Goal: Information Seeking & Learning: Learn about a topic

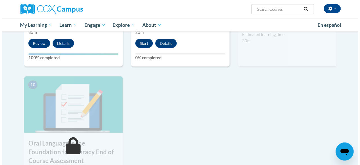
scroll to position [532, 0]
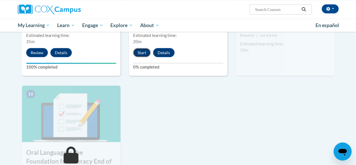
click at [140, 53] on button "Start" at bounding box center [141, 52] width 17 height 9
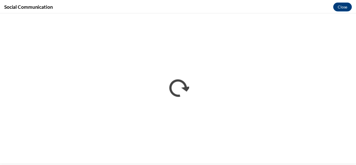
scroll to position [0, 0]
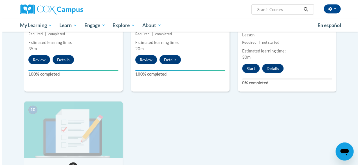
scroll to position [522, 0]
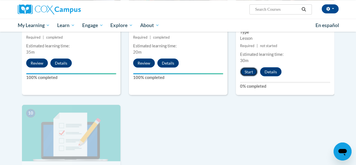
click at [248, 70] on button "Start" at bounding box center [248, 71] width 17 height 9
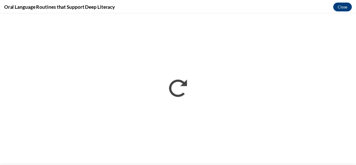
scroll to position [0, 0]
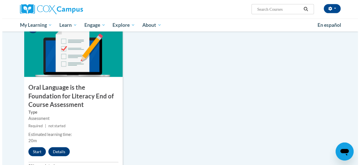
scroll to position [608, 0]
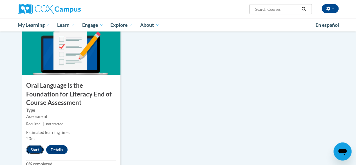
click at [36, 149] on button "Start" at bounding box center [34, 149] width 17 height 9
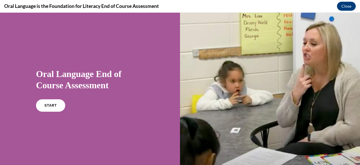
scroll to position [3, 0]
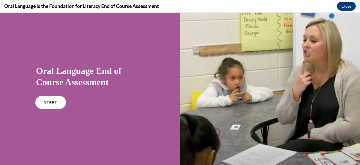
click at [47, 101] on span "START" at bounding box center [50, 102] width 13 height 4
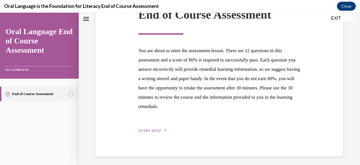
scroll to position [93, 0]
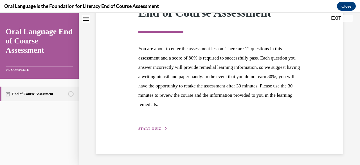
click at [147, 127] on span "START QUIZ" at bounding box center [149, 128] width 23 height 4
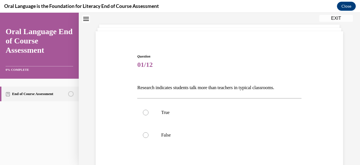
scroll to position [36, 0]
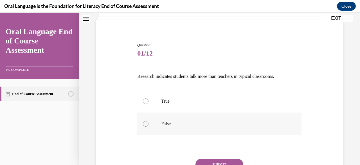
click at [145, 123] on div at bounding box center [146, 124] width 6 height 6
click at [145, 123] on input "False" at bounding box center [146, 124] width 6 height 6
radio input "true"
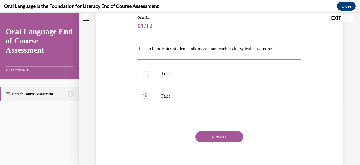
click at [211, 135] on button "SUBMIT" at bounding box center [220, 136] width 48 height 11
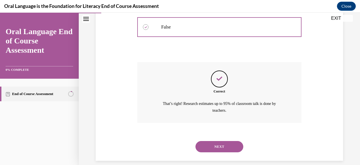
scroll to position [139, 0]
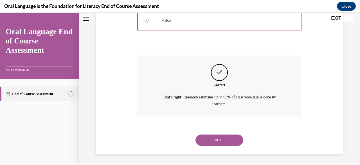
click at [212, 139] on button "NEXT" at bounding box center [220, 139] width 48 height 11
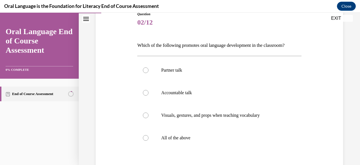
scroll to position [67, 0]
click at [145, 137] on div at bounding box center [146, 137] width 6 height 6
click at [145, 137] on input "All of the above" at bounding box center [146, 137] width 6 height 6
radio input "true"
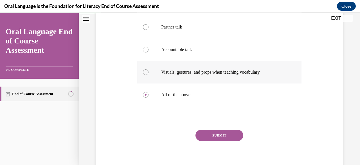
scroll to position [113, 0]
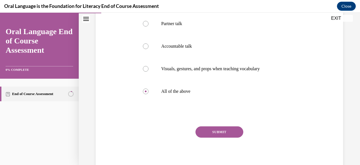
click at [216, 129] on button "SUBMIT" at bounding box center [220, 131] width 48 height 11
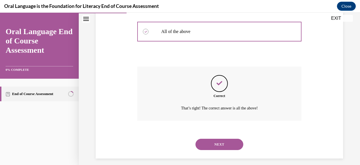
scroll to position [177, 0]
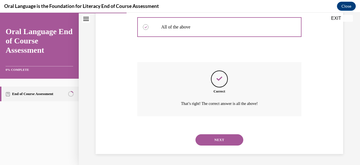
click at [216, 138] on button "NEXT" at bounding box center [220, 139] width 48 height 11
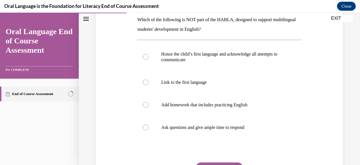
scroll to position [94, 0]
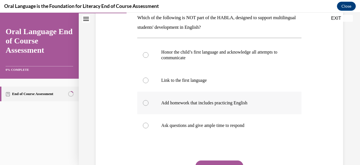
click at [144, 102] on div at bounding box center [146, 103] width 6 height 6
click at [144, 102] on input "Add homework that includes practicing English" at bounding box center [146, 103] width 6 height 6
radio input "true"
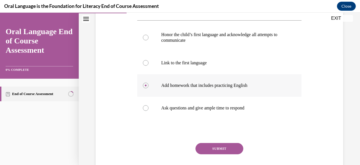
scroll to position [113, 0]
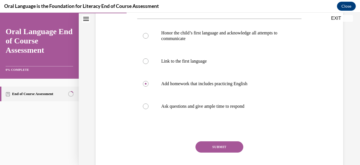
click at [211, 145] on button "SUBMIT" at bounding box center [220, 146] width 48 height 11
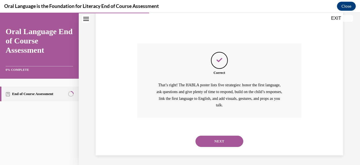
scroll to position [212, 0]
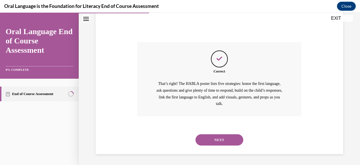
click at [214, 137] on button "NEXT" at bounding box center [220, 139] width 48 height 11
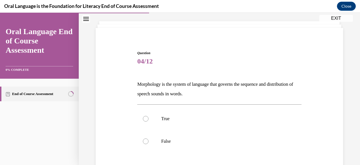
scroll to position [28, 0]
click at [146, 141] on div at bounding box center [146, 141] width 6 height 6
click at [146, 141] on input "False" at bounding box center [146, 141] width 6 height 6
radio input "true"
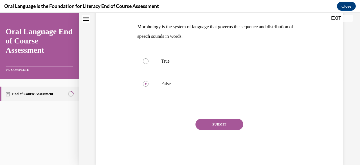
click at [213, 125] on button "SUBMIT" at bounding box center [220, 123] width 48 height 11
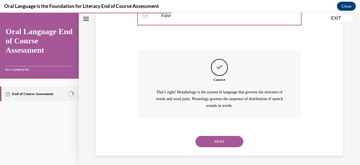
scroll to position [155, 0]
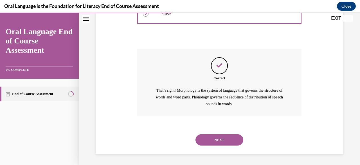
click at [215, 137] on button "NEXT" at bounding box center [220, 139] width 48 height 11
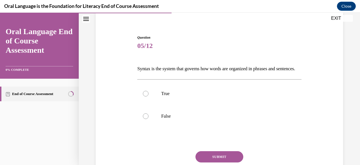
scroll to position [44, 0]
click at [146, 96] on div at bounding box center [146, 93] width 6 height 6
click at [146, 96] on input "True" at bounding box center [146, 93] width 6 height 6
radio input "true"
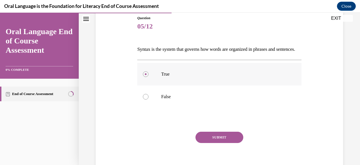
scroll to position [68, 0]
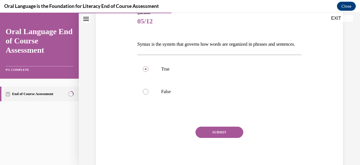
click at [214, 138] on button "SUBMIT" at bounding box center [220, 131] width 48 height 11
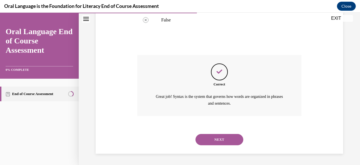
scroll to position [148, 0]
click at [215, 139] on button "NEXT" at bounding box center [220, 139] width 48 height 11
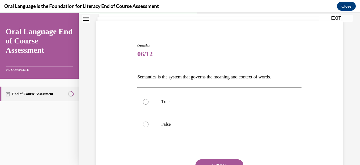
scroll to position [46, 0]
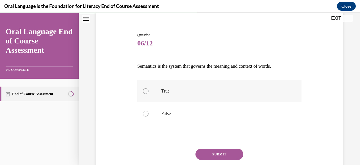
click at [145, 89] on div at bounding box center [146, 91] width 6 height 6
click at [145, 89] on input "True" at bounding box center [146, 91] width 6 height 6
radio input "true"
click at [210, 150] on button "SUBMIT" at bounding box center [220, 153] width 48 height 11
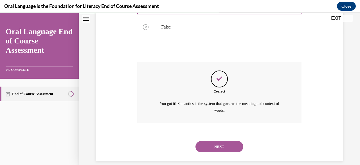
scroll to position [139, 0]
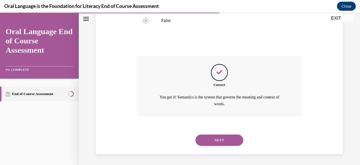
click at [212, 139] on button "NEXT" at bounding box center [220, 139] width 48 height 11
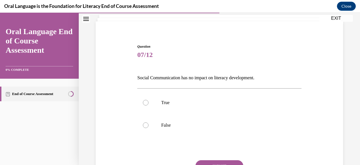
scroll to position [35, 0]
click at [145, 123] on div at bounding box center [146, 125] width 6 height 6
click at [145, 123] on input "False" at bounding box center [146, 125] width 6 height 6
radio input "true"
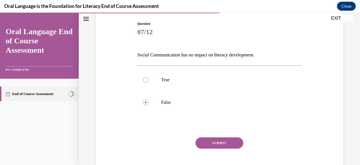
click at [209, 142] on button "SUBMIT" at bounding box center [220, 142] width 48 height 11
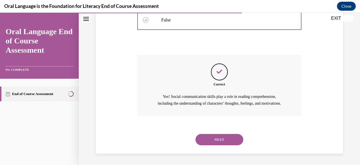
scroll to position [145, 0]
click at [211, 139] on button "NEXT" at bounding box center [220, 139] width 48 height 11
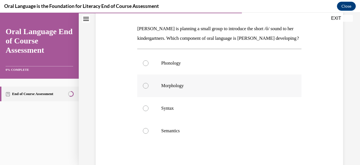
scroll to position [85, 0]
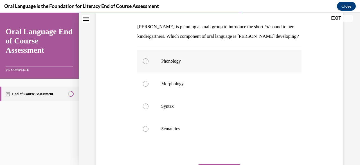
click at [145, 64] on div at bounding box center [146, 61] width 6 height 6
click at [145, 64] on input "Phonology" at bounding box center [146, 61] width 6 height 6
radio input "true"
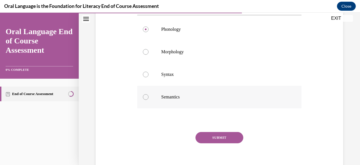
scroll to position [118, 0]
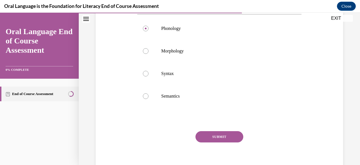
click at [216, 142] on button "SUBMIT" at bounding box center [220, 136] width 48 height 11
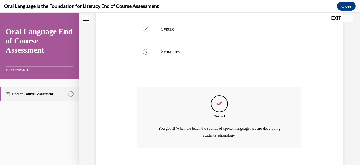
scroll to position [203, 0]
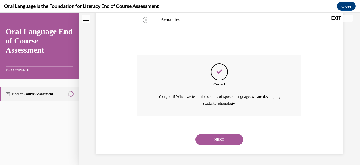
click at [214, 138] on button "NEXT" at bounding box center [220, 139] width 48 height 11
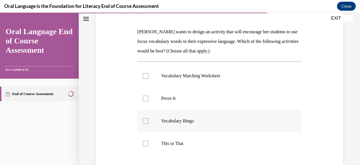
scroll to position [80, 0]
click at [145, 75] on div at bounding box center [146, 76] width 6 height 6
click at [145, 75] on input "Vocabulary Matching Worksheet" at bounding box center [146, 76] width 6 height 6
checkbox input "true"
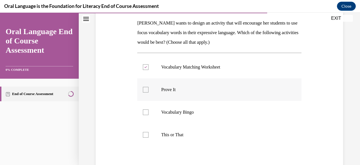
scroll to position [88, 0]
click at [144, 89] on div at bounding box center [146, 90] width 6 height 6
click at [144, 89] on input "Prove It" at bounding box center [146, 90] width 6 height 6
checkbox input "true"
click at [144, 134] on div at bounding box center [146, 135] width 6 height 6
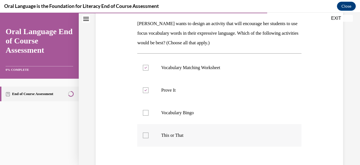
click at [144, 134] on input "This or That" at bounding box center [146, 135] width 6 height 6
checkbox input "true"
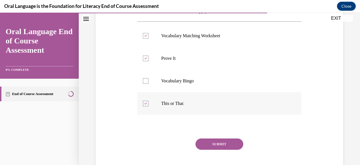
scroll to position [120, 0]
click at [209, 142] on button "SUBMIT" at bounding box center [220, 143] width 48 height 11
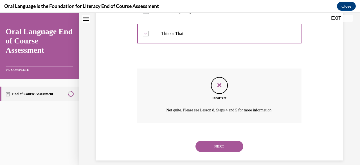
scroll to position [190, 0]
click at [214, 143] on button "NEXT" at bounding box center [220, 145] width 48 height 11
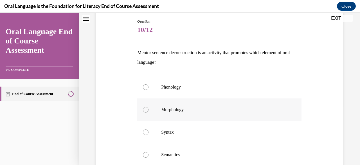
scroll to position [77, 0]
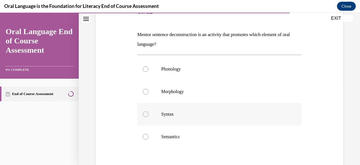
click at [145, 114] on div at bounding box center [146, 114] width 6 height 6
click at [145, 114] on input "Syntax" at bounding box center [146, 114] width 6 height 6
radio input "true"
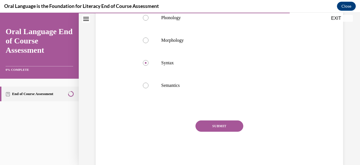
click at [214, 123] on button "SUBMIT" at bounding box center [220, 125] width 48 height 11
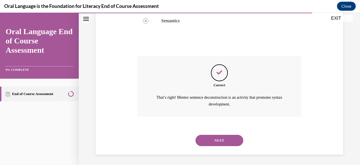
scroll to position [193, 0]
click at [214, 138] on button "NEXT" at bounding box center [220, 139] width 48 height 11
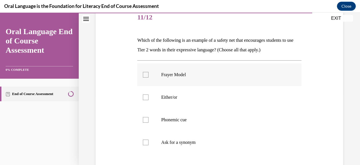
scroll to position [72, 0]
click at [145, 141] on div at bounding box center [146, 142] width 6 height 6
click at [145, 141] on input "Ask for a synonym" at bounding box center [146, 142] width 6 height 6
checkbox input "true"
click at [145, 95] on div at bounding box center [146, 97] width 6 height 6
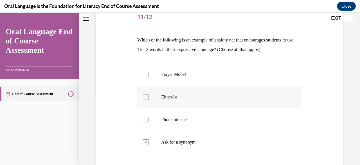
click at [145, 95] on input "Either/or" at bounding box center [146, 97] width 6 height 6
checkbox input "true"
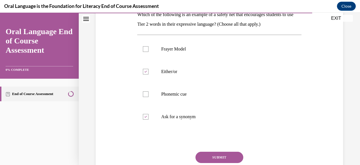
click at [213, 154] on button "SUBMIT" at bounding box center [220, 156] width 48 height 11
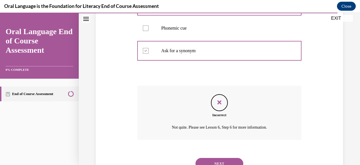
scroll to position [187, 0]
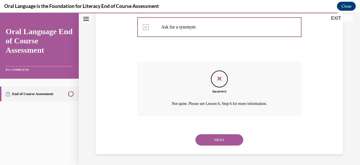
click at [213, 138] on button "NEXT" at bounding box center [220, 139] width 48 height 11
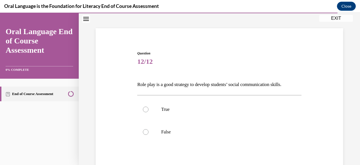
scroll to position [28, 0]
click at [144, 108] on div at bounding box center [146, 109] width 6 height 6
click at [144, 108] on input "True" at bounding box center [146, 109] width 6 height 6
radio input "true"
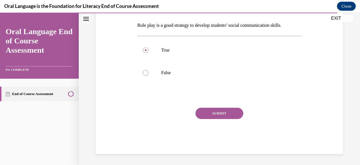
click at [218, 109] on button "SUBMIT" at bounding box center [220, 112] width 48 height 11
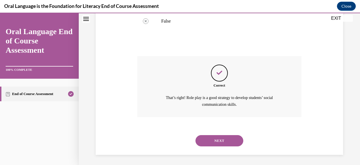
scroll to position [139, 0]
click at [216, 137] on button "NEXT" at bounding box center [220, 139] width 48 height 11
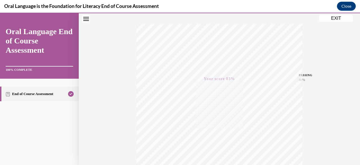
scroll to position [86, 0]
click at [333, 18] on button "EXIT" at bounding box center [336, 18] width 34 height 7
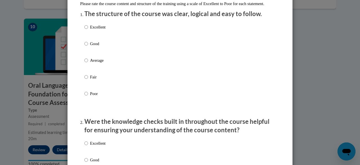
scroll to position [69, 0]
click at [84, 30] on input "Excellent" at bounding box center [86, 27] width 4 height 6
radio input "true"
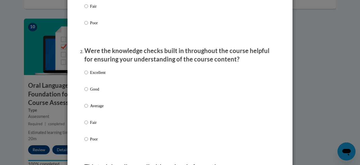
scroll to position [140, 0]
click at [85, 92] on input "Good" at bounding box center [86, 89] width 4 height 6
radio input "true"
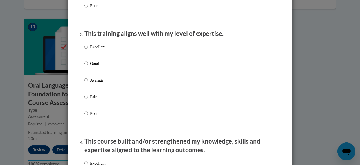
scroll to position [273, 0]
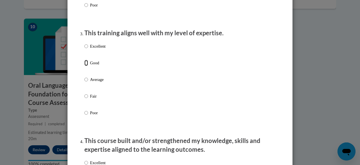
click at [84, 66] on input "Good" at bounding box center [86, 63] width 4 height 6
radio input "true"
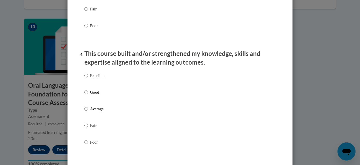
scroll to position [360, 0]
click at [84, 95] on input "Good" at bounding box center [86, 92] width 4 height 6
radio input "true"
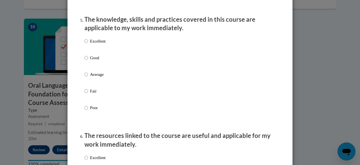
scroll to position [511, 0]
click at [84, 44] on input "Excellent" at bounding box center [86, 41] width 4 height 6
radio input "true"
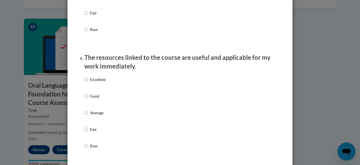
scroll to position [590, 0]
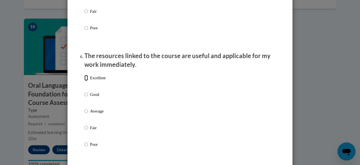
click at [84, 81] on input "Excellent" at bounding box center [86, 78] width 4 height 6
radio input "true"
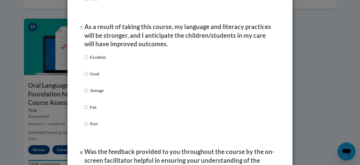
scroll to position [736, 0]
click at [84, 77] on input "Good" at bounding box center [86, 73] width 4 height 6
radio input "true"
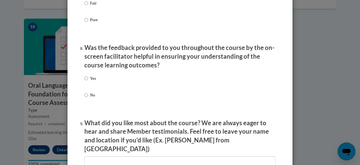
scroll to position [845, 0]
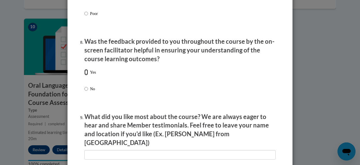
click at [84, 75] on input "Yes" at bounding box center [86, 72] width 4 height 6
radio input "true"
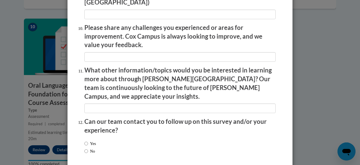
scroll to position [1005, 0]
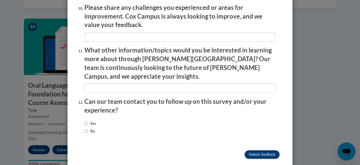
click at [249, 150] on input "Submit feedback" at bounding box center [262, 154] width 35 height 9
